Goal: Information Seeking & Learning: Find specific fact

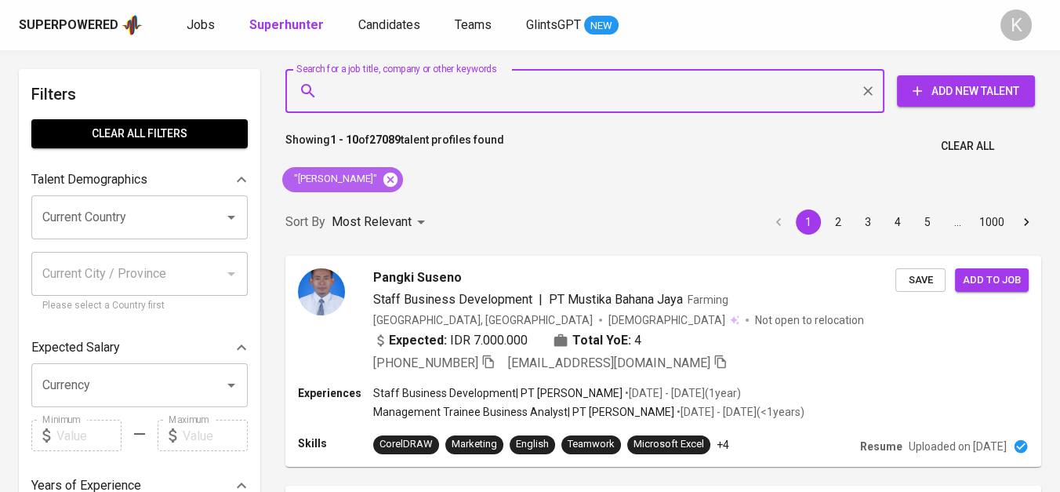
click at [399, 176] on icon at bounding box center [390, 179] width 17 height 17
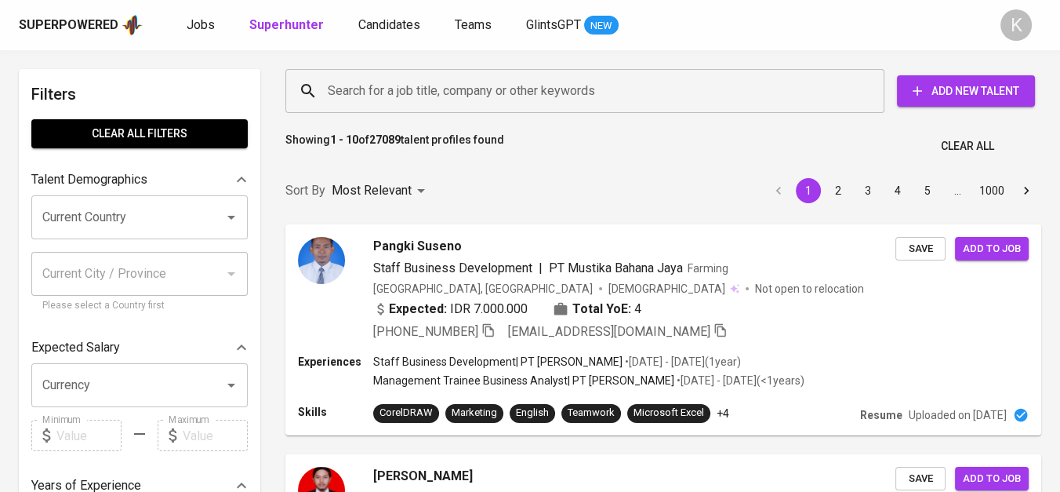
click at [411, 89] on input "Search for a job title, company or other keywords" at bounding box center [589, 91] width 530 height 30
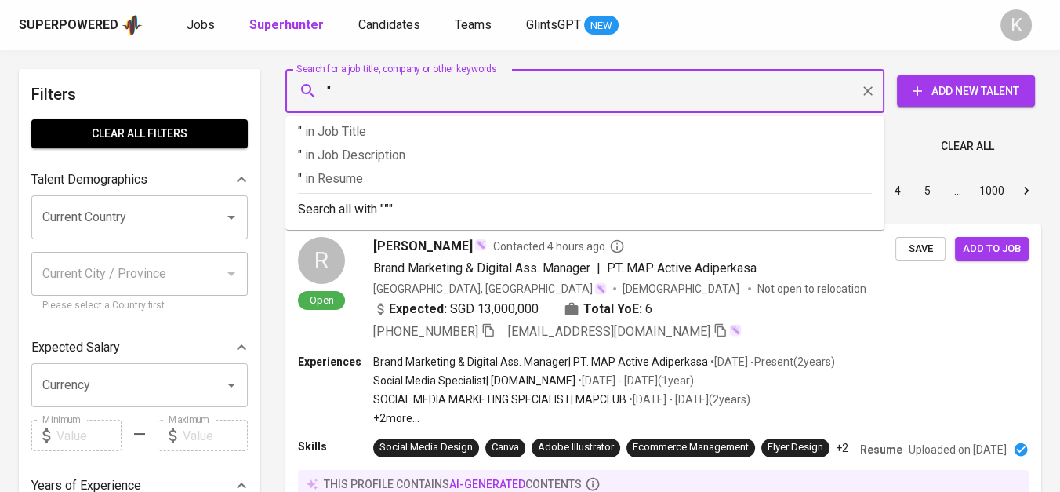
paste input "Halmahera Sukses Mineral"
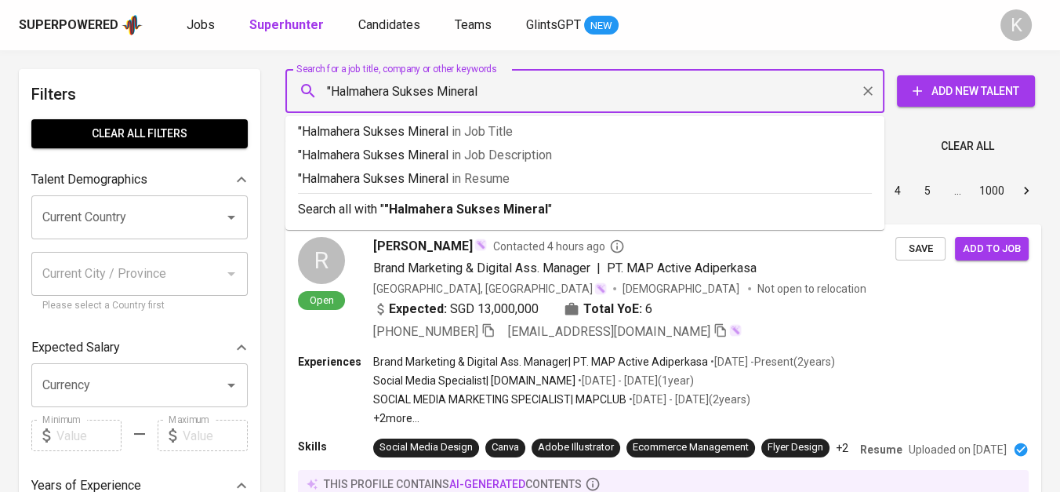
type input ""Halmahera Sukses Mineral""
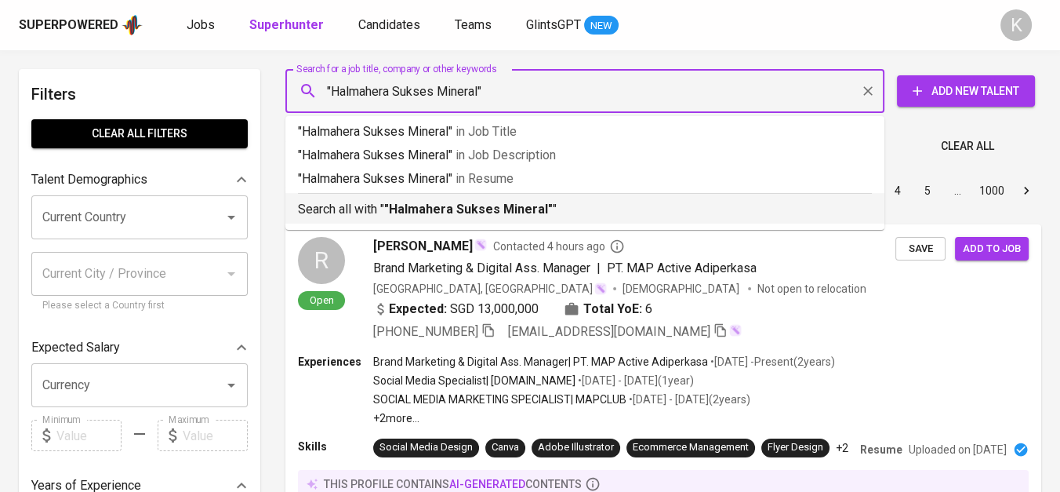
click at [445, 203] on b ""Halmahera Sukses Mineral"" at bounding box center [468, 209] width 169 height 15
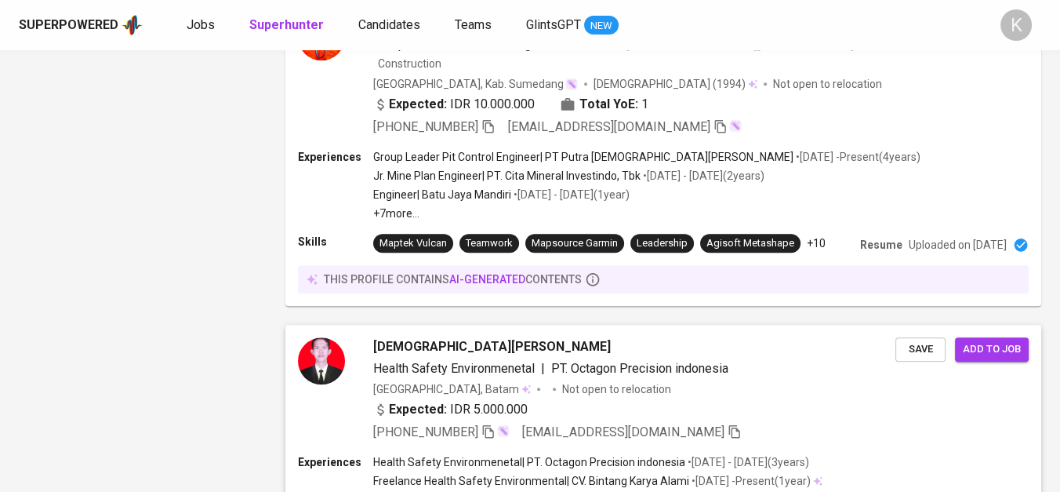
scroll to position [2311, 0]
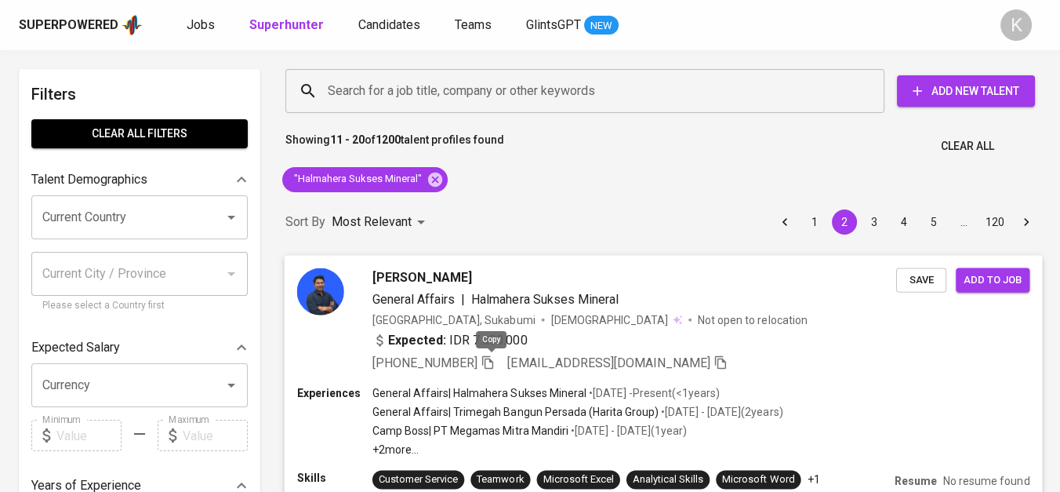
click at [495, 356] on icon "button" at bounding box center [488, 361] width 14 height 14
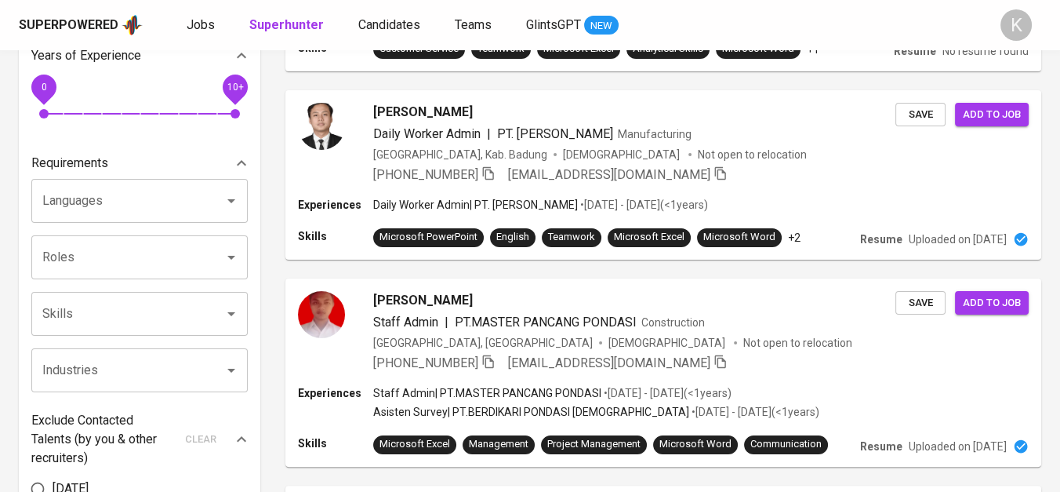
scroll to position [87, 0]
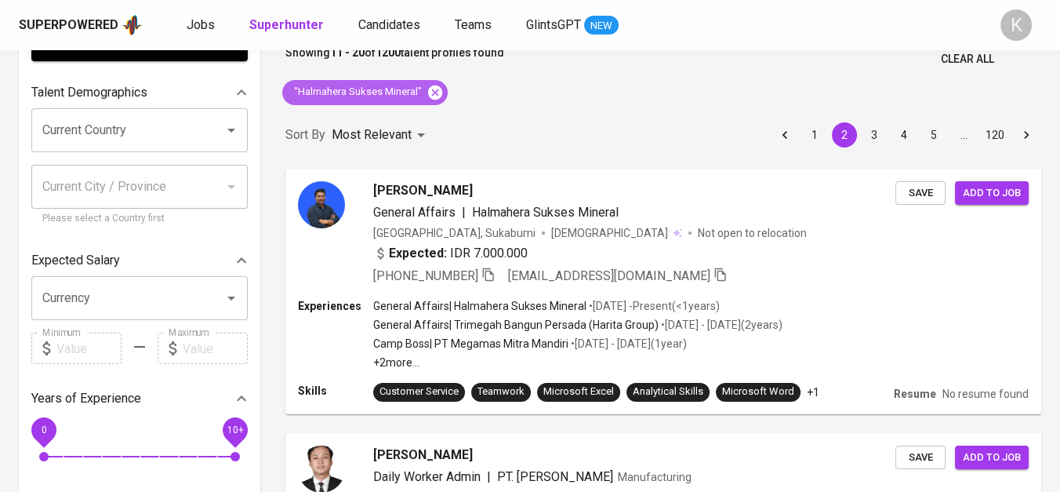
click at [439, 86] on icon at bounding box center [435, 92] width 14 height 14
click at [813, 159] on div "[PERSON_NAME] General Affairs | Halmahera Sukses Mineral [GEOGRAPHIC_DATA], Suk…" at bounding box center [663, 291] width 775 height 264
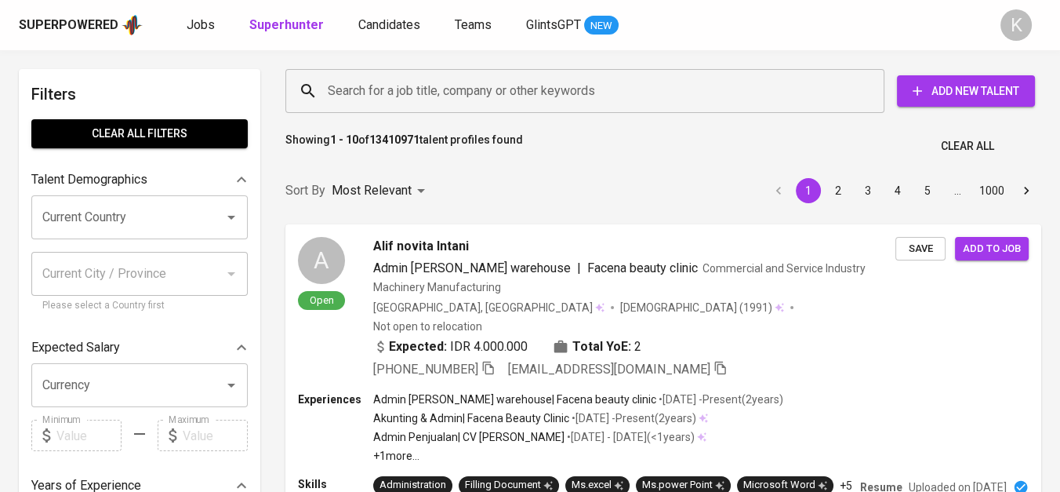
click at [462, 96] on input "Search for a job title, company or other keywords" at bounding box center [589, 91] width 530 height 30
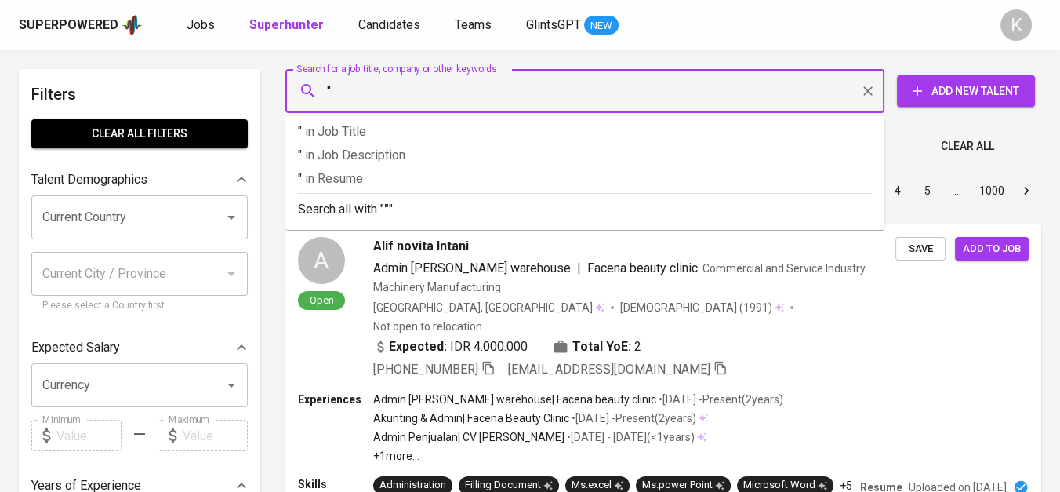
paste input "SASTRA BARRA TOGA"
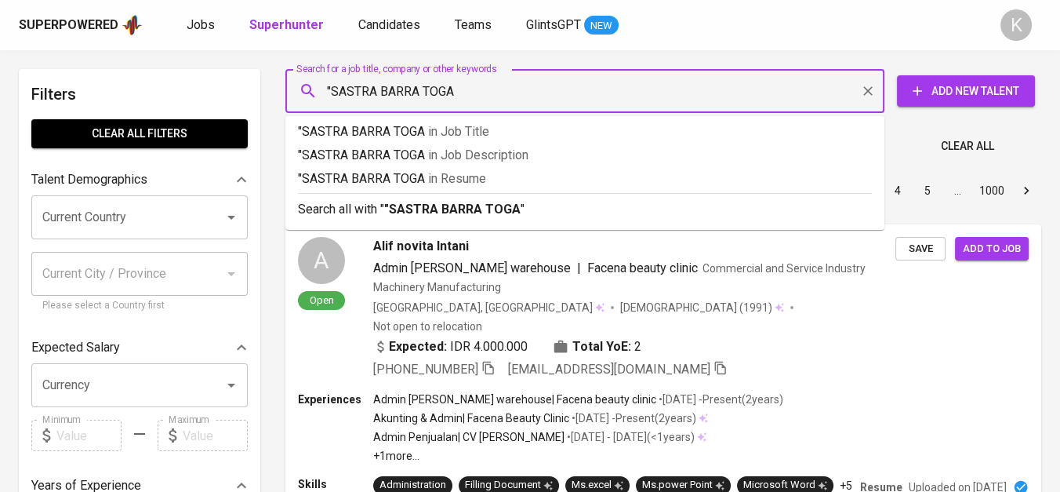
type input ""SASTRA BARRA TOGA""
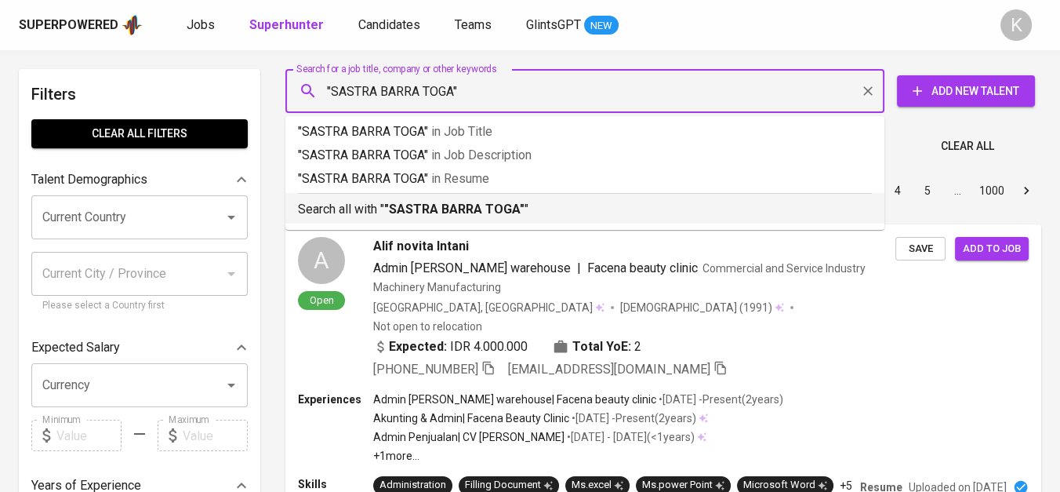
drag, startPoint x: 500, startPoint y: 204, endPoint x: 570, endPoint y: 6, distance: 209.6
click at [500, 204] on b ""SASTRA BARRA TOGA"" at bounding box center [454, 209] width 140 height 15
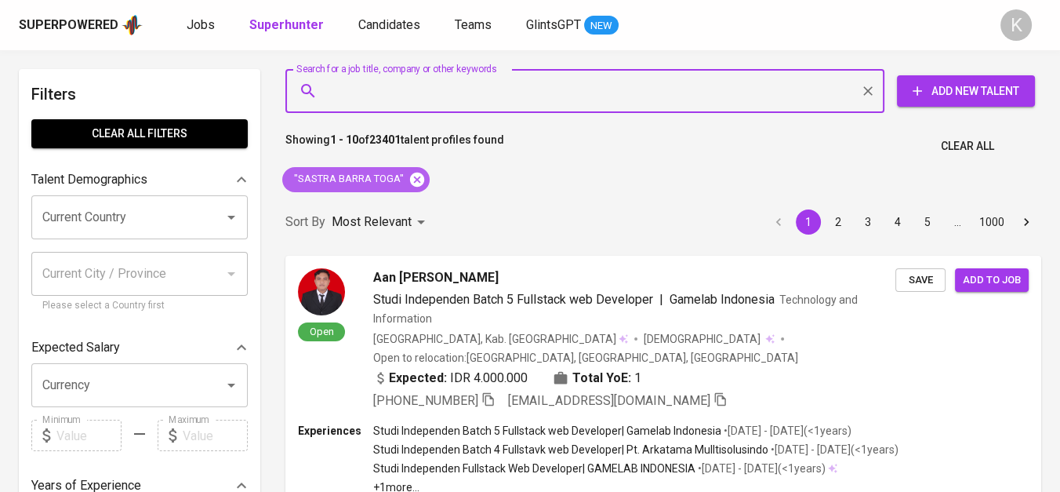
click at [421, 179] on icon at bounding box center [417, 179] width 14 height 14
